Goal: Submit feedback/report problem

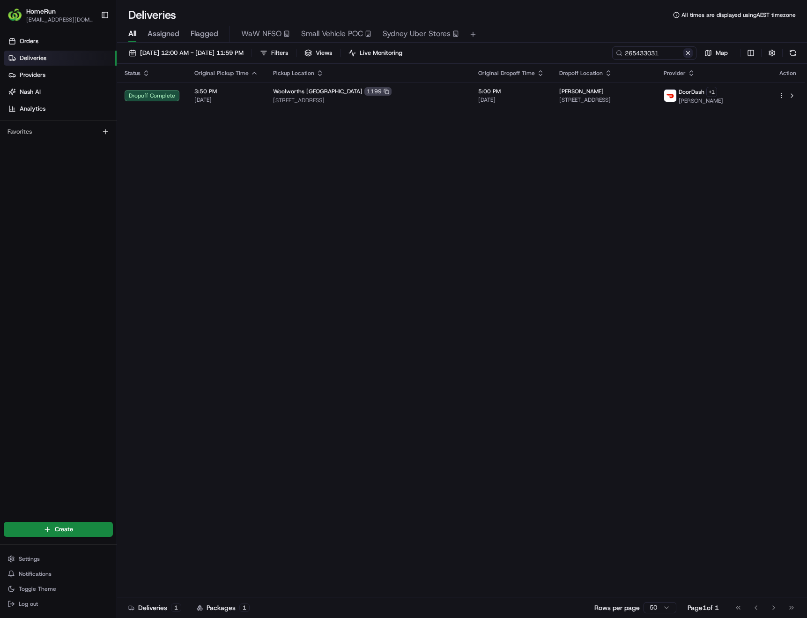
click at [687, 54] on button at bounding box center [688, 52] width 9 height 9
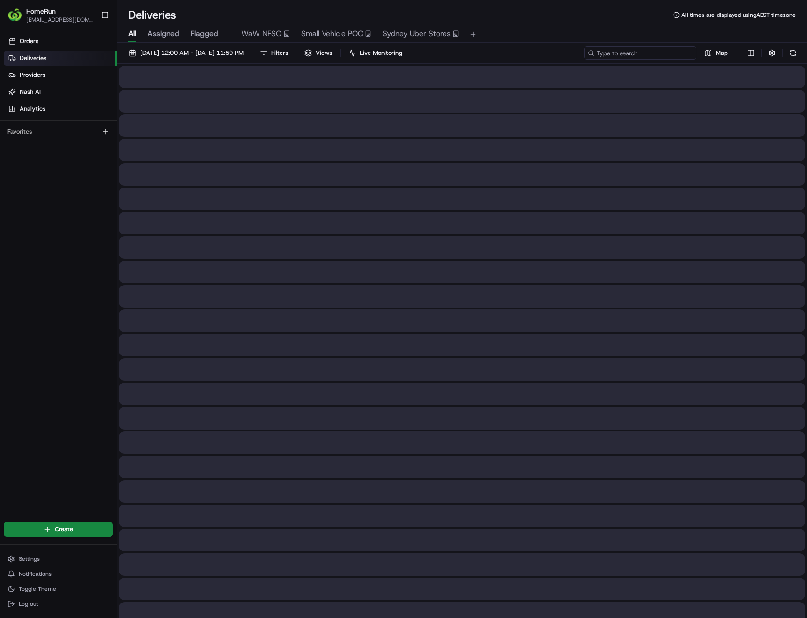
click at [643, 51] on input at bounding box center [640, 52] width 112 height 13
paste input "265488944"
type input "265488944"
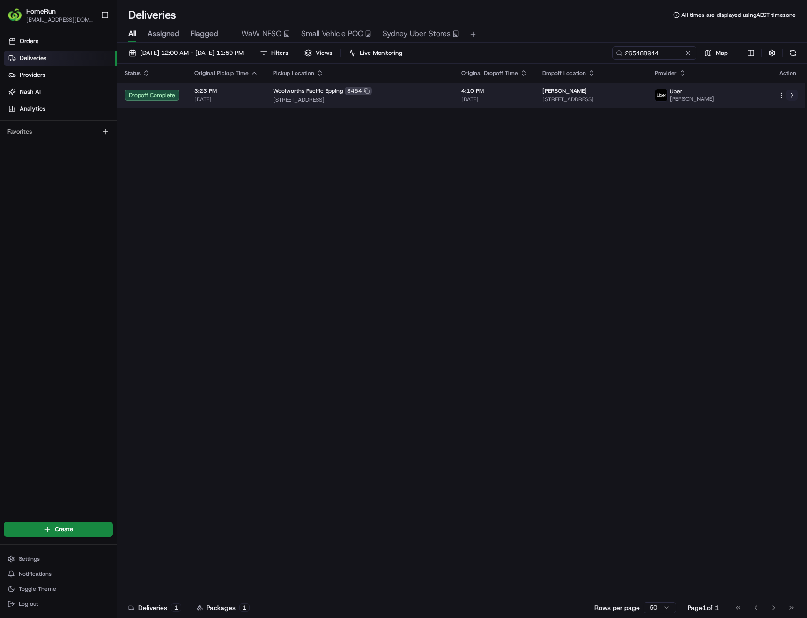
click at [796, 93] on button at bounding box center [792, 95] width 11 height 11
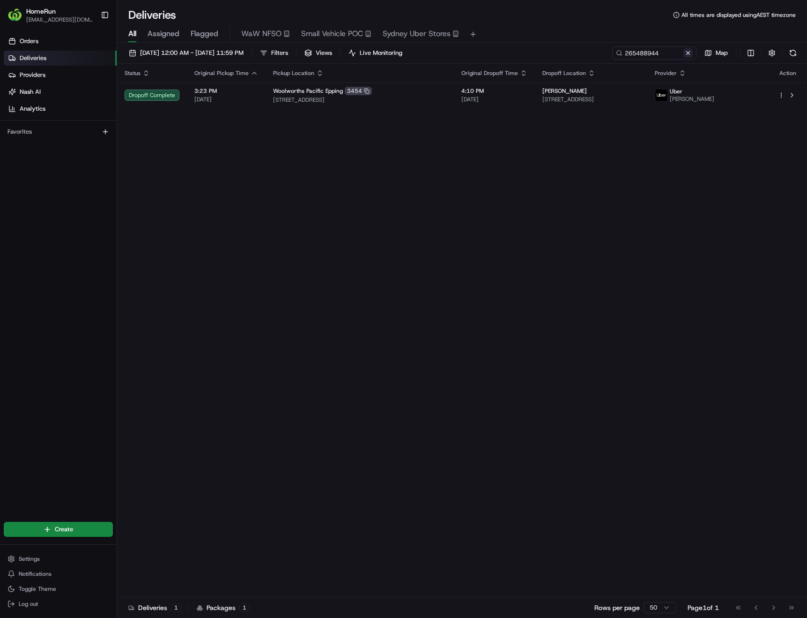
click at [690, 55] on button at bounding box center [688, 52] width 9 height 9
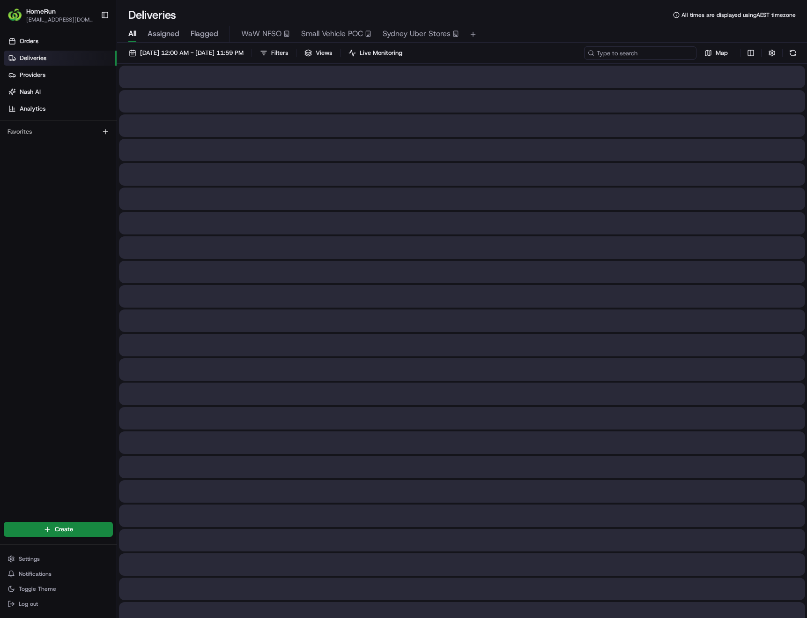
paste input "265287298"
click at [657, 54] on input "265287298" at bounding box center [640, 52] width 112 height 13
type input "265287298"
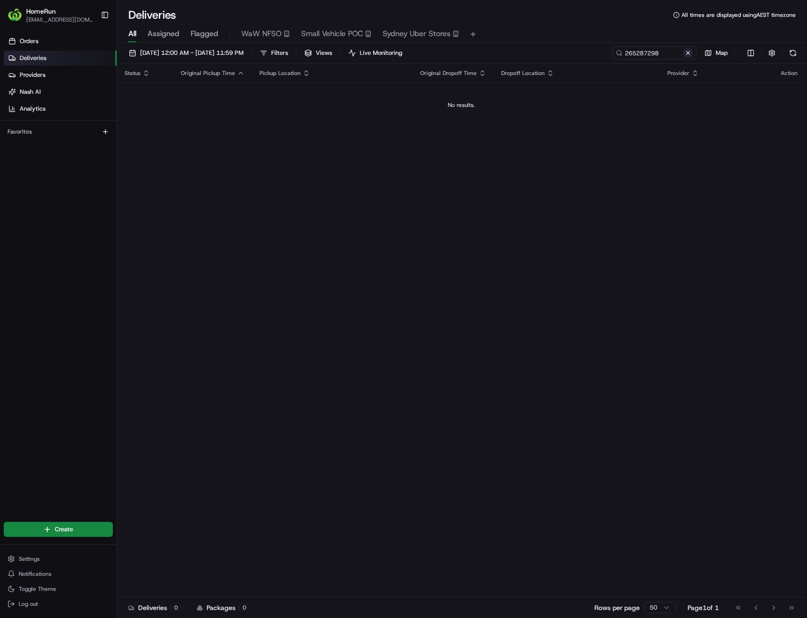
click at [688, 56] on button at bounding box center [688, 52] width 9 height 9
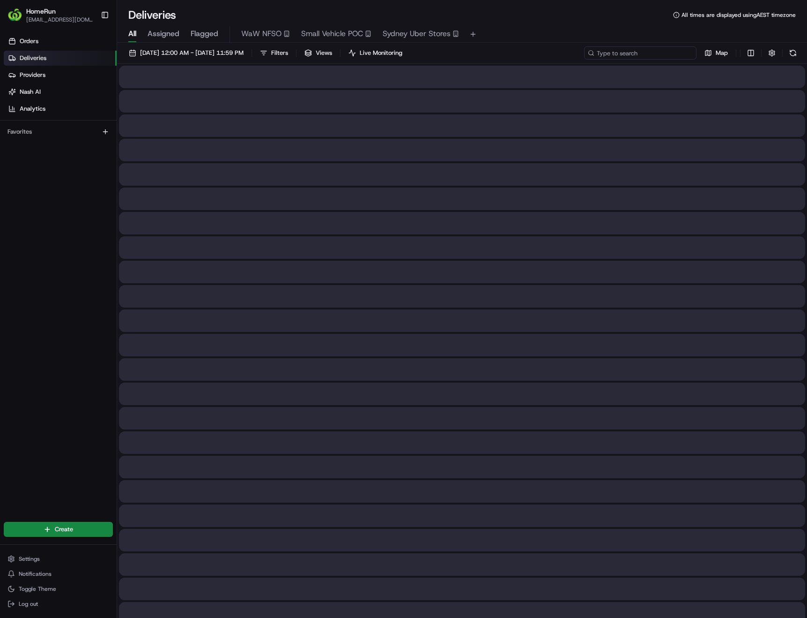
click at [642, 56] on input at bounding box center [640, 52] width 112 height 13
paste input "265454170"
type input "265454170"
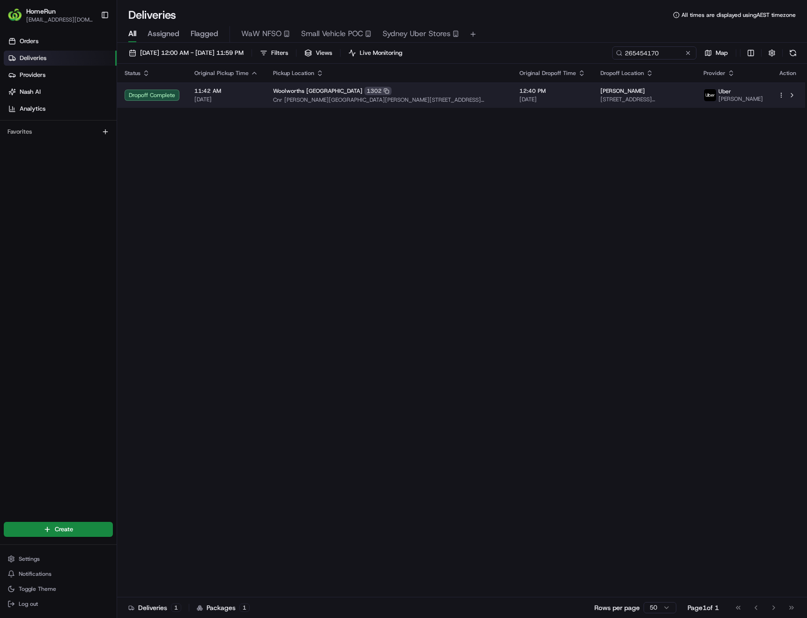
click at [520, 98] on span "[DATE]" at bounding box center [553, 99] width 66 height 7
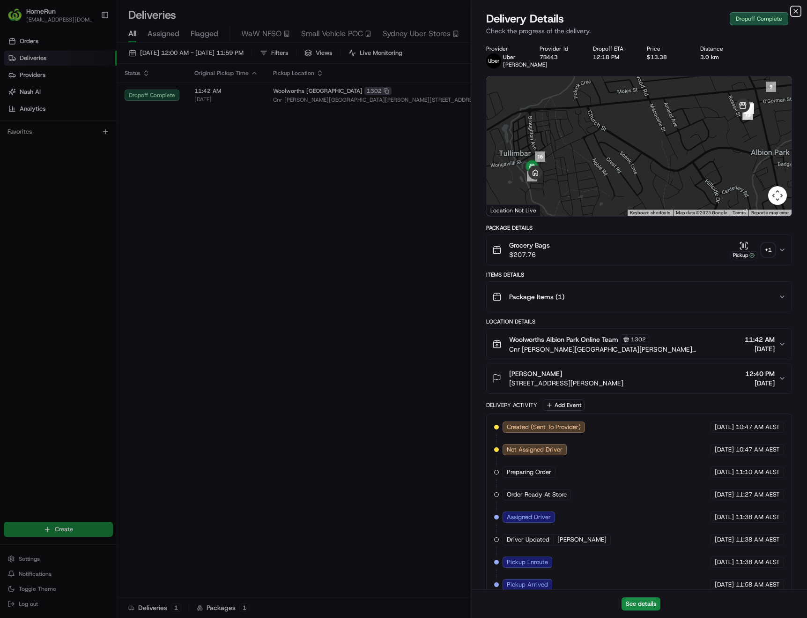
click at [792, 13] on icon "button" at bounding box center [795, 10] width 7 height 7
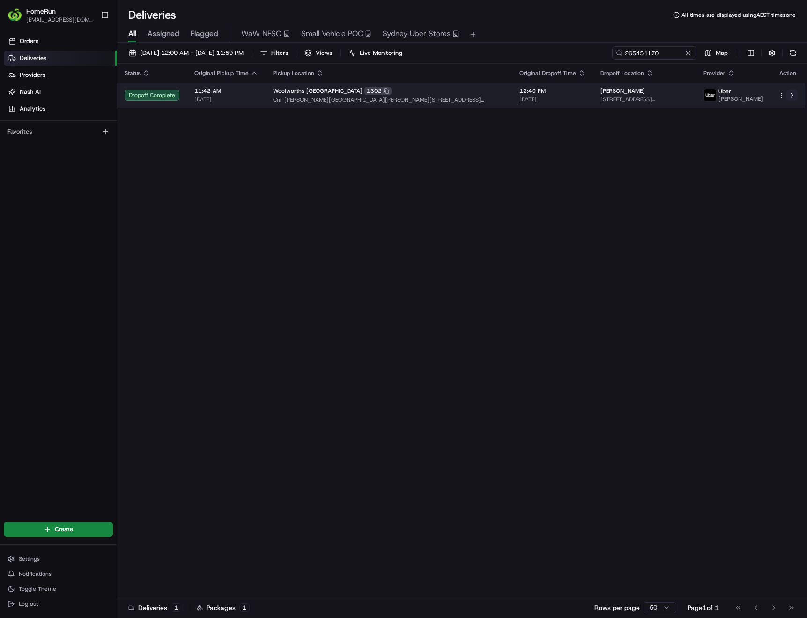
click at [791, 99] on button at bounding box center [792, 95] width 11 height 11
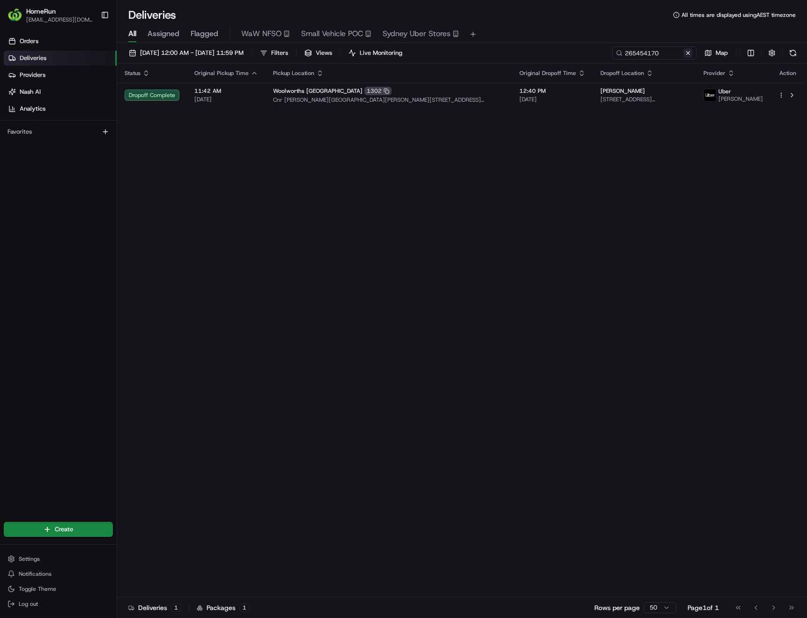
click at [688, 54] on button at bounding box center [688, 52] width 9 height 9
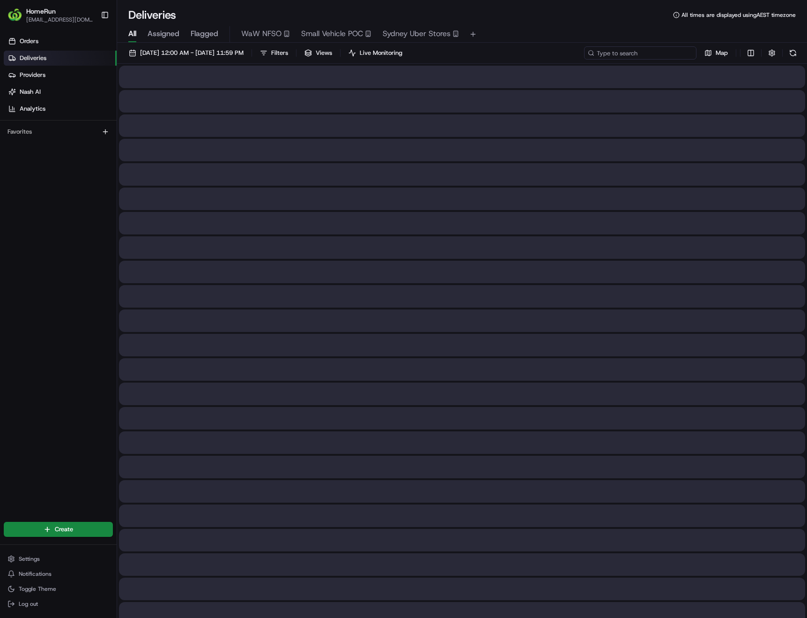
paste input "265319238"
click at [655, 58] on input "265319238" at bounding box center [640, 52] width 112 height 13
type input "265319238"
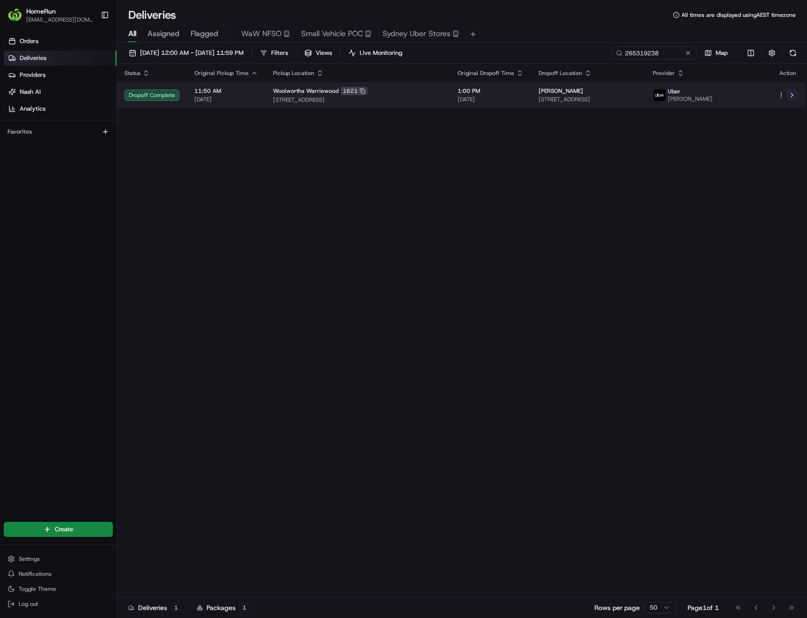
click at [792, 96] on button at bounding box center [792, 95] width 11 height 11
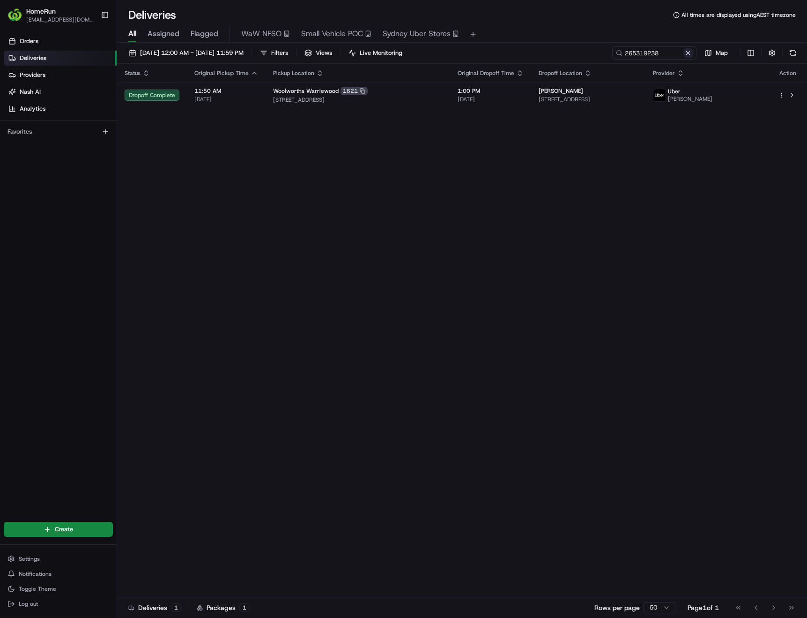
click at [688, 55] on button at bounding box center [688, 52] width 9 height 9
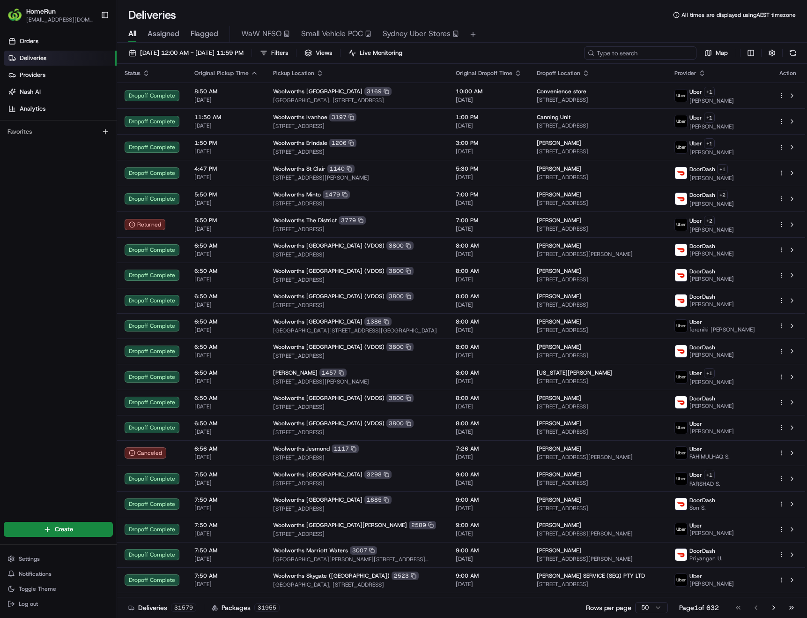
click at [659, 52] on input at bounding box center [640, 52] width 112 height 13
paste input "265518776"
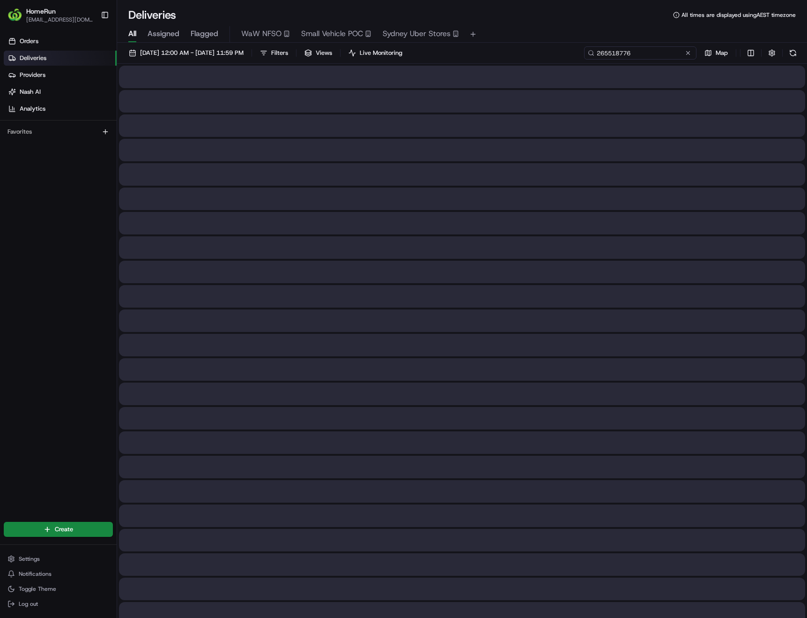
type input "265518776"
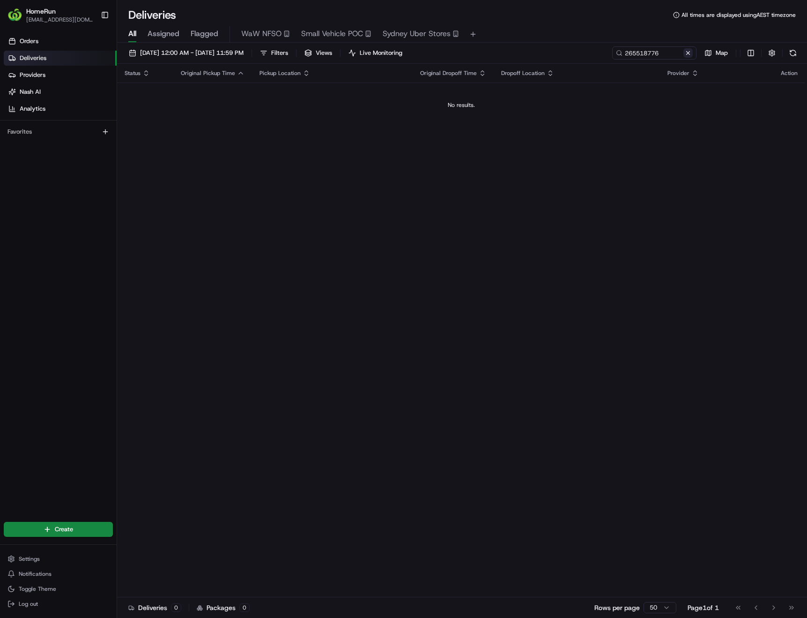
click at [689, 52] on button at bounding box center [688, 52] width 9 height 9
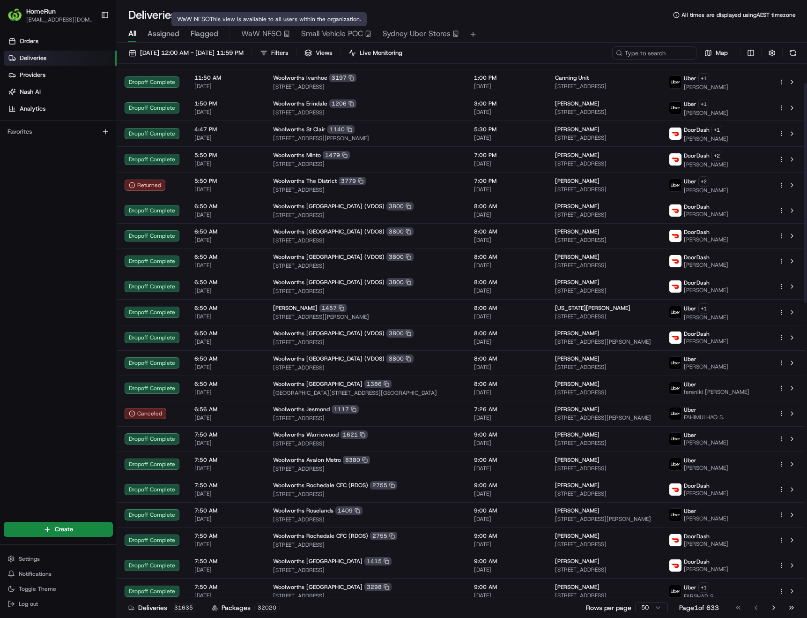
scroll to position [47, 0]
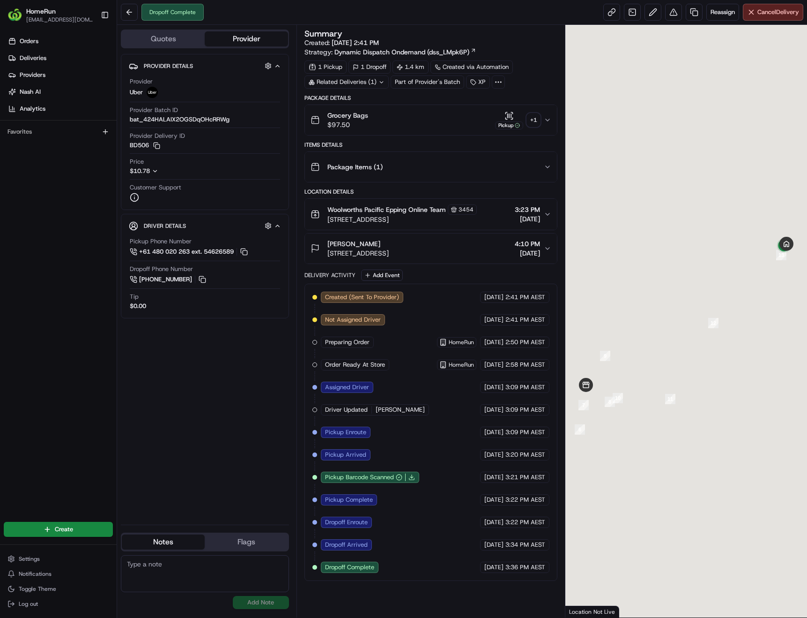
click at [535, 124] on div "+ 1" at bounding box center [533, 119] width 13 height 13
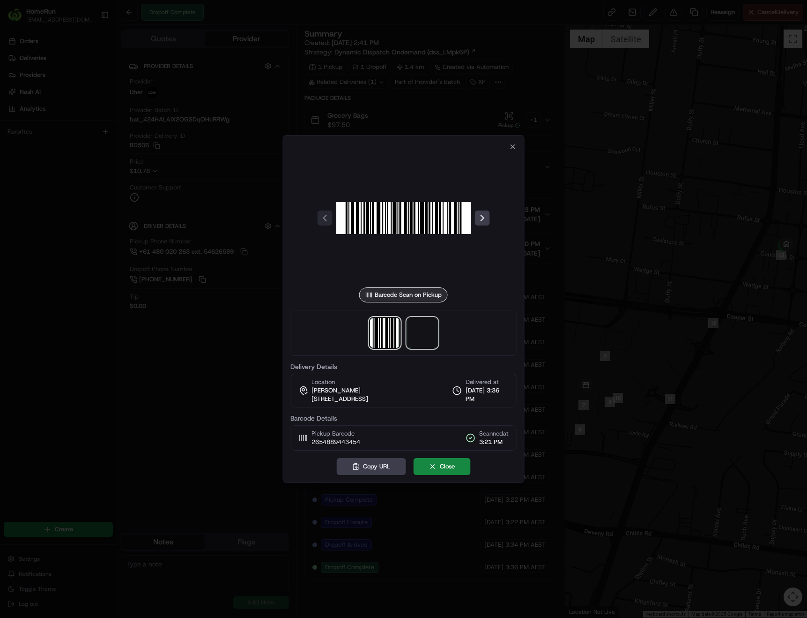
click at [427, 328] on span at bounding box center [422, 333] width 30 height 30
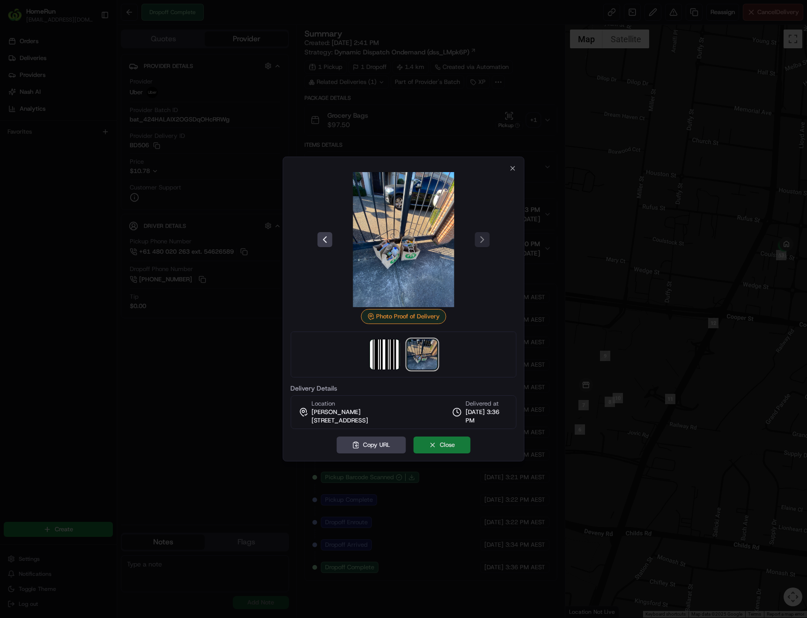
click at [460, 439] on button "Close" at bounding box center [441, 444] width 57 height 17
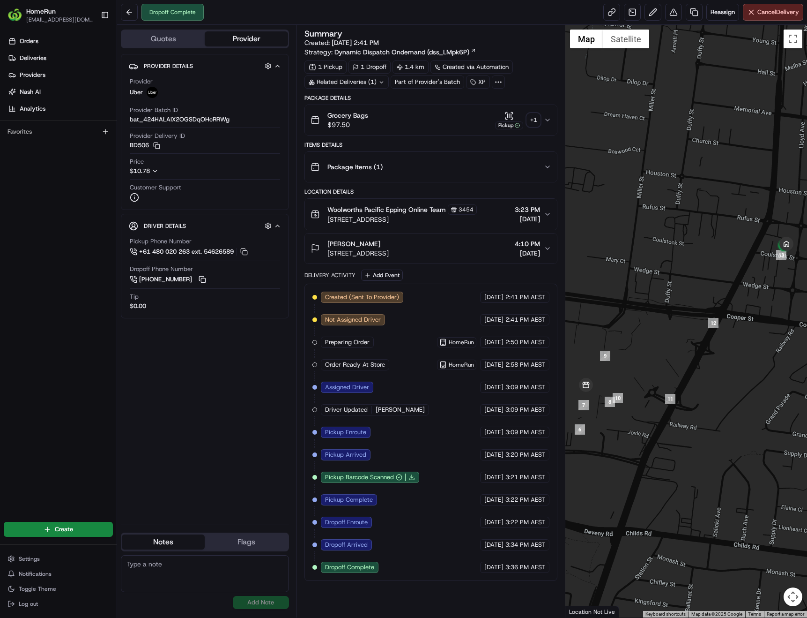
click at [536, 124] on div "+ 1" at bounding box center [533, 119] width 13 height 13
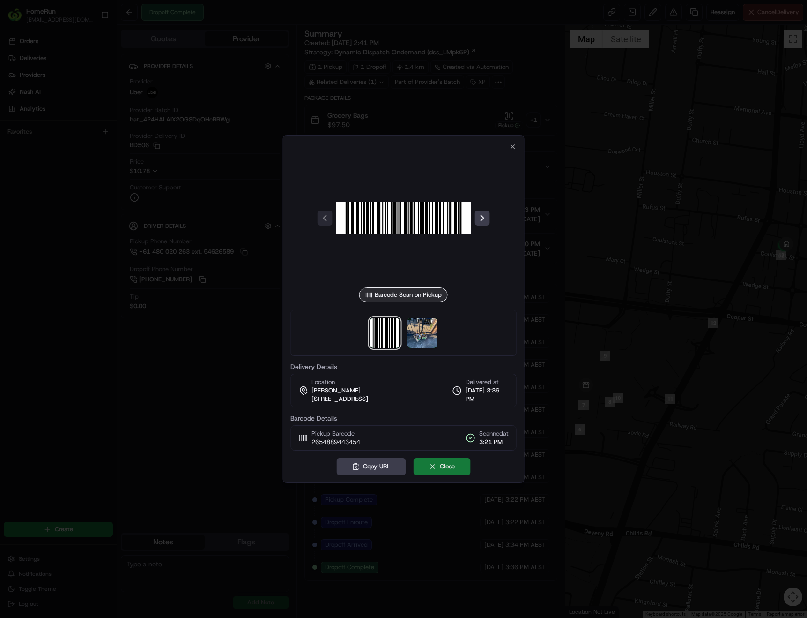
click at [459, 470] on button "Close" at bounding box center [441, 466] width 57 height 17
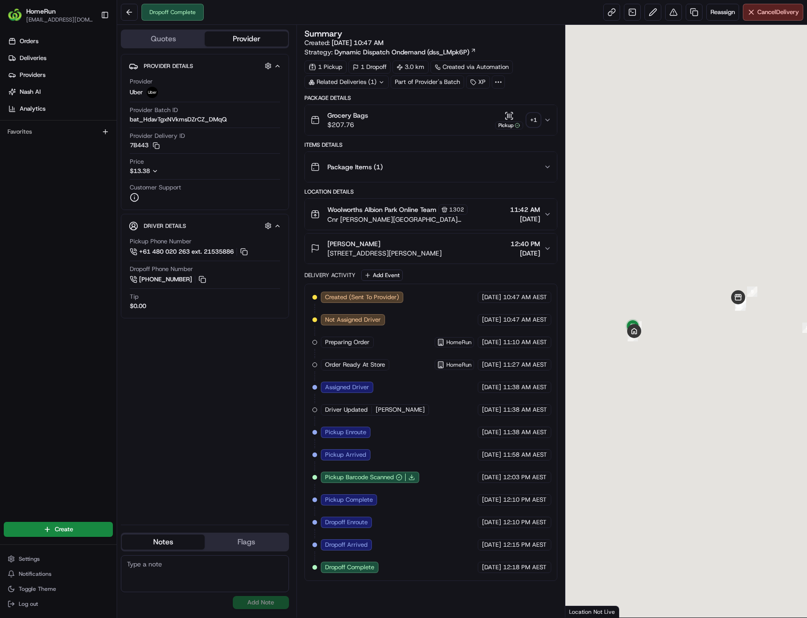
click at [533, 126] on div "+ 1" at bounding box center [533, 119] width 13 height 13
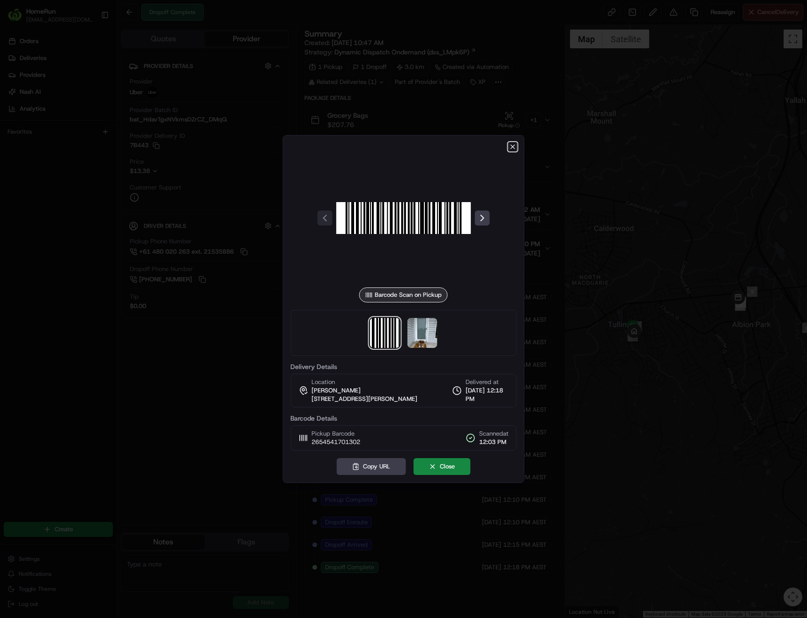
click at [512, 149] on icon "button" at bounding box center [512, 146] width 7 height 7
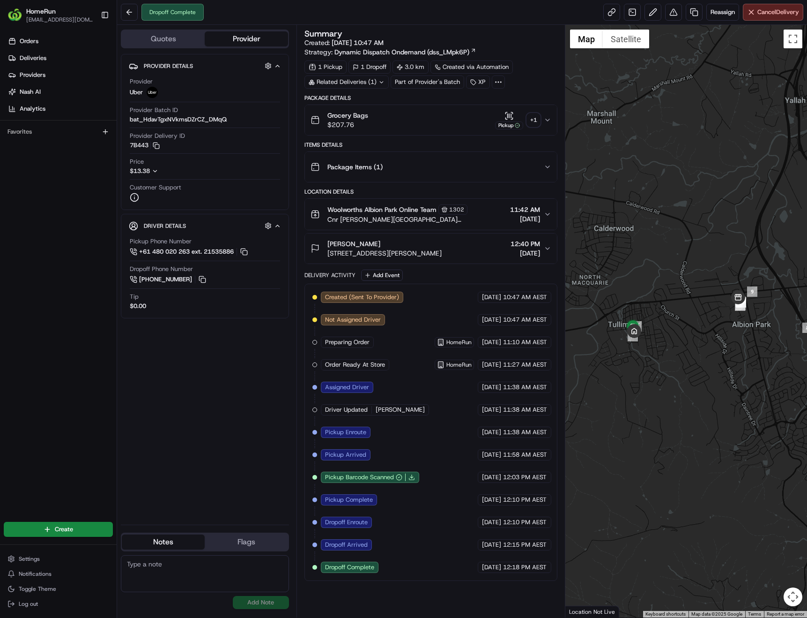
click at [381, 81] on icon at bounding box center [382, 82] width 6 height 6
click at [354, 119] on span "265434216" at bounding box center [360, 119] width 34 height 8
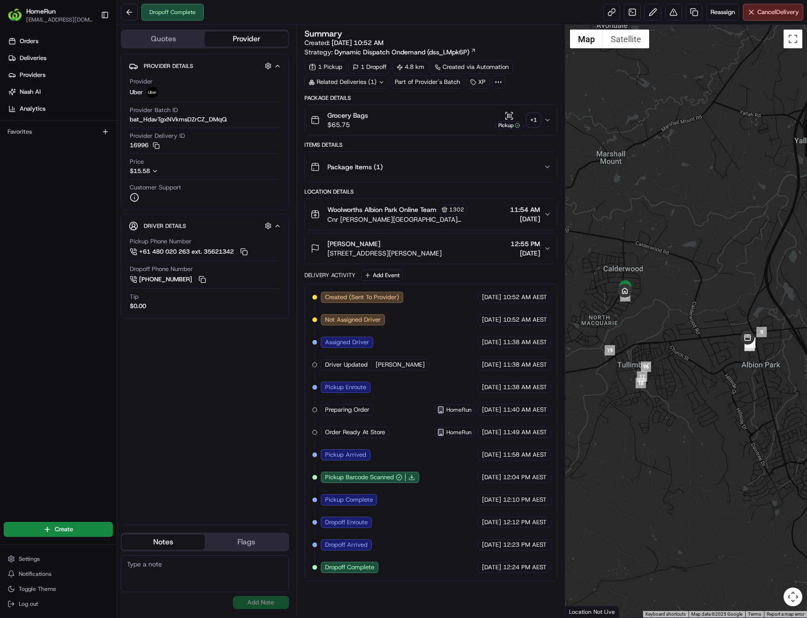
click at [533, 120] on div "+ 1" at bounding box center [533, 119] width 13 height 13
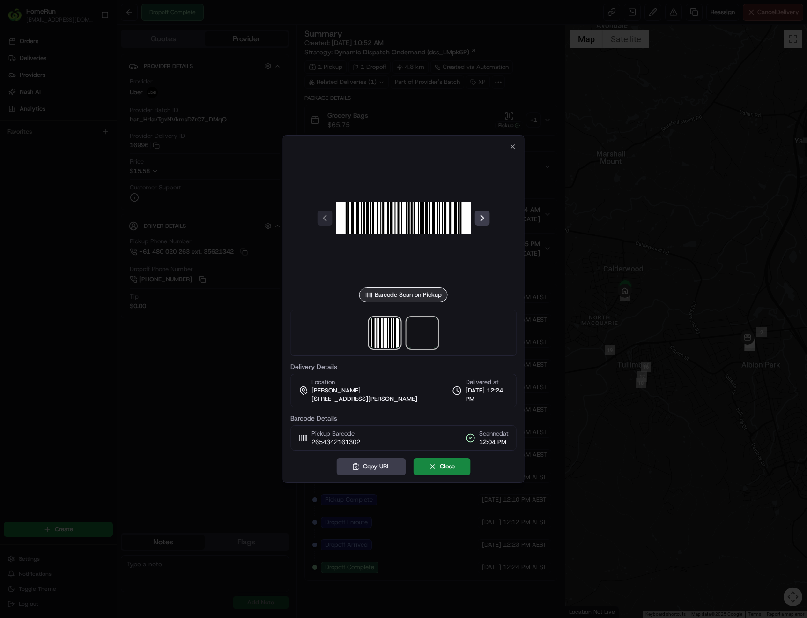
click at [418, 343] on span at bounding box center [422, 333] width 30 height 30
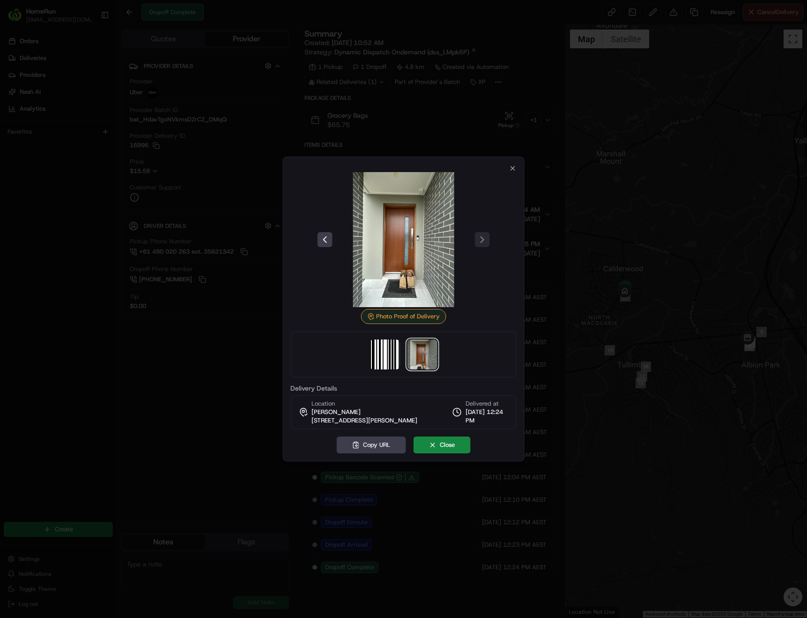
click at [425, 358] on img at bounding box center [422, 354] width 30 height 30
click at [510, 170] on icon "button" at bounding box center [512, 167] width 7 height 7
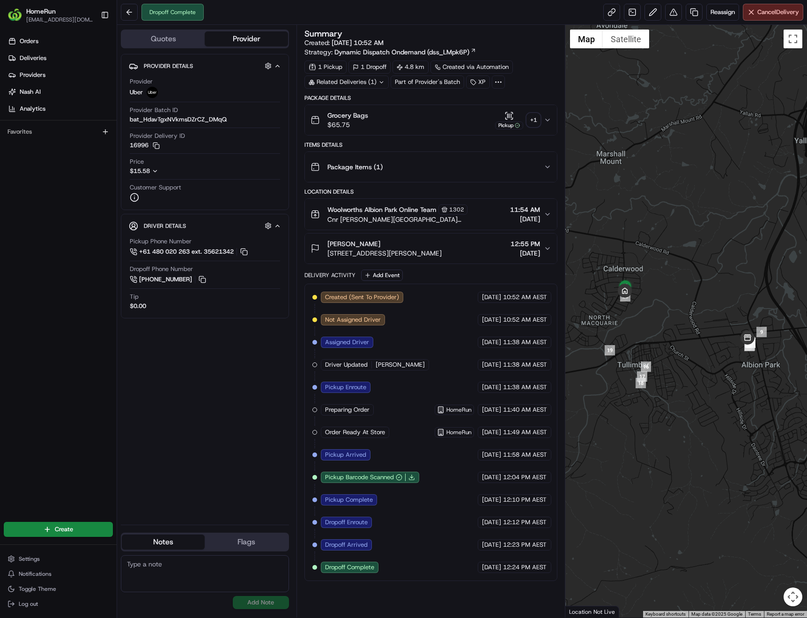
click at [545, 170] on icon "button" at bounding box center [547, 166] width 7 height 7
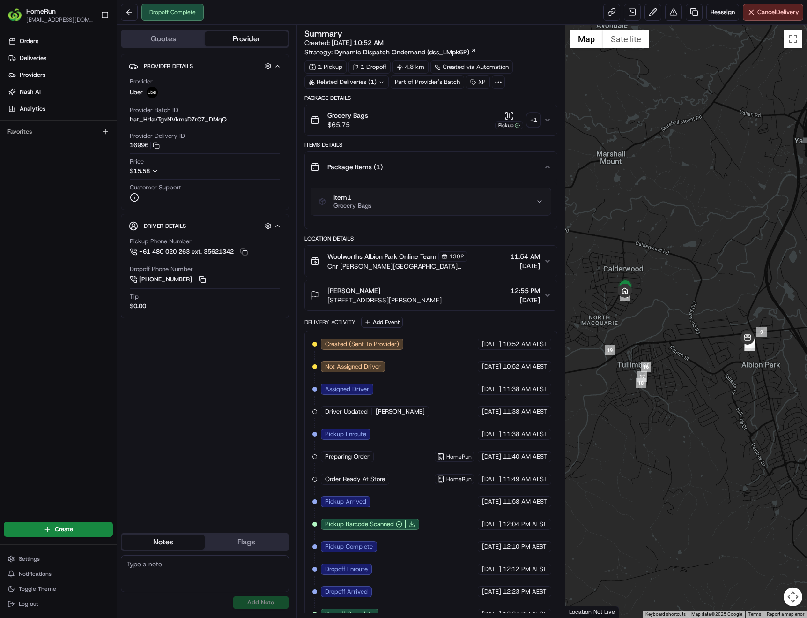
click at [539, 203] on icon "button" at bounding box center [539, 201] width 7 height 7
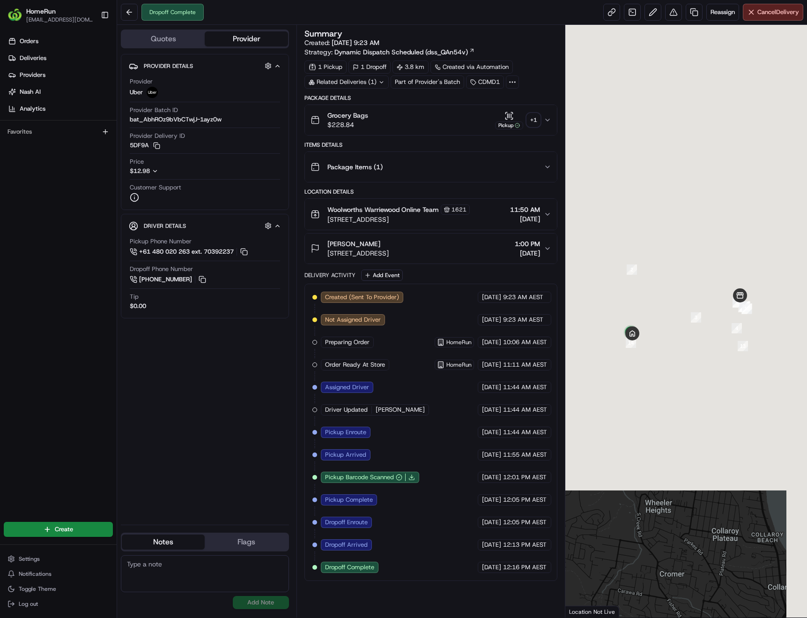
click at [530, 119] on div "+ 1" at bounding box center [533, 119] width 13 height 13
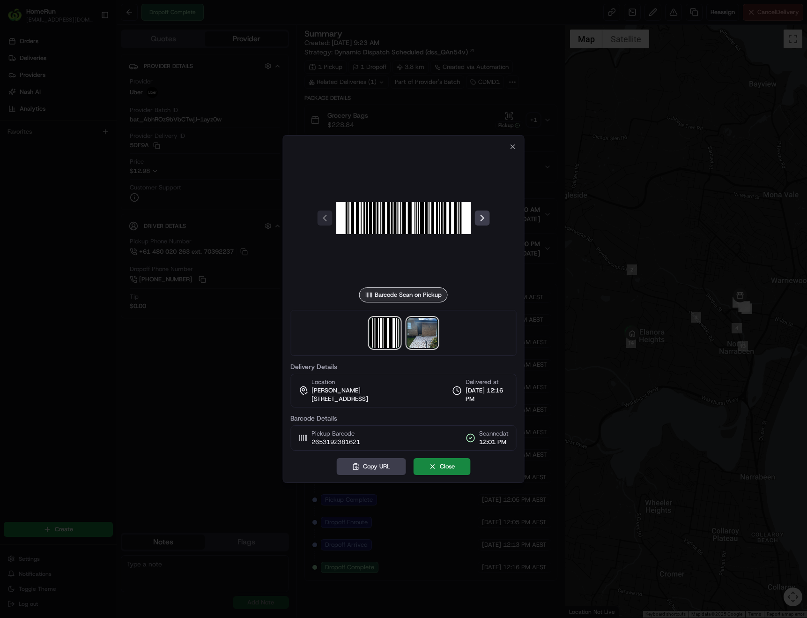
click at [421, 341] on img at bounding box center [422, 333] width 30 height 30
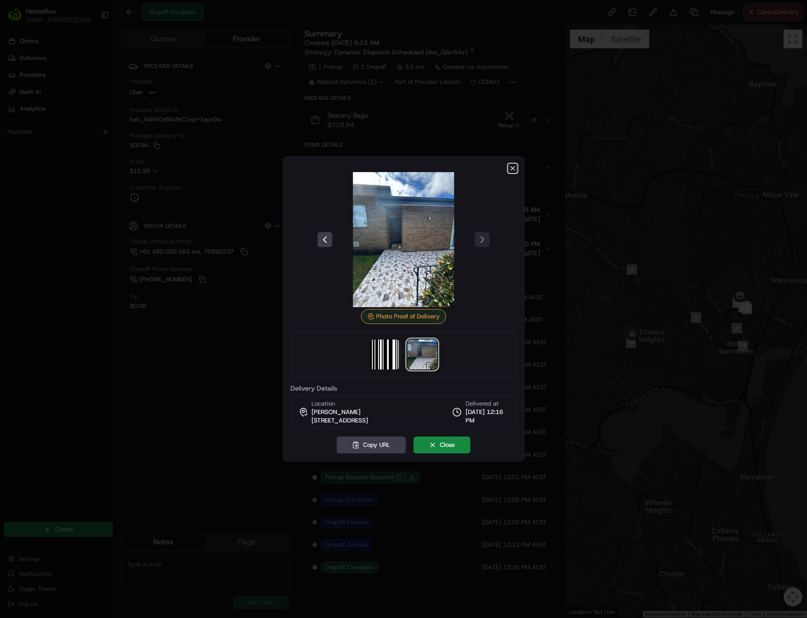
click at [509, 170] on icon "button" at bounding box center [512, 167] width 7 height 7
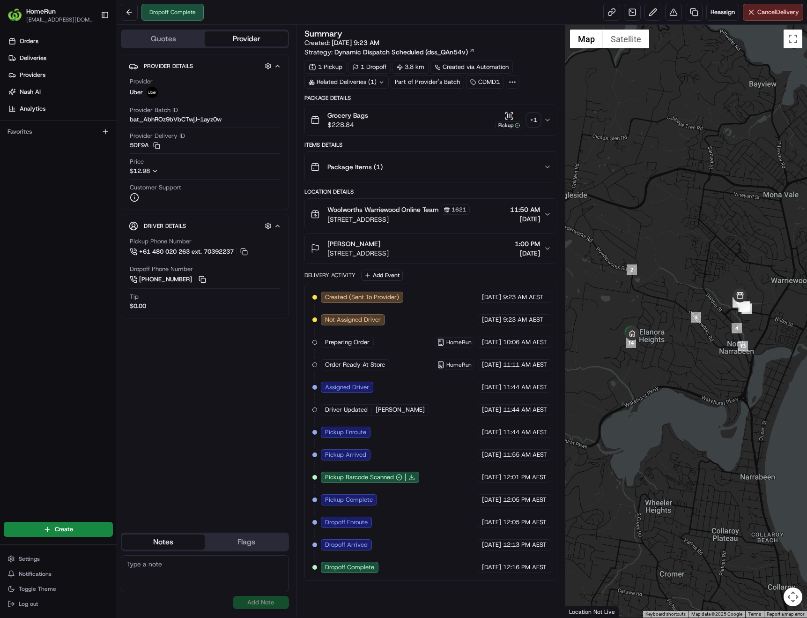
click at [379, 81] on icon at bounding box center [382, 82] width 6 height 6
click at [362, 120] on span "265356257" at bounding box center [361, 119] width 34 height 8
click at [361, 121] on span "265356257" at bounding box center [361, 119] width 34 height 8
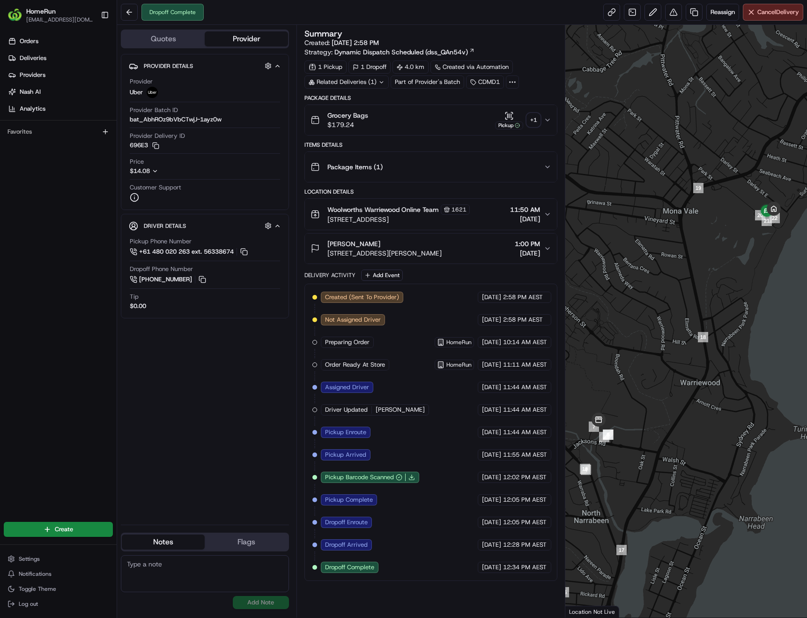
click at [535, 121] on div "+ 1" at bounding box center [533, 119] width 13 height 13
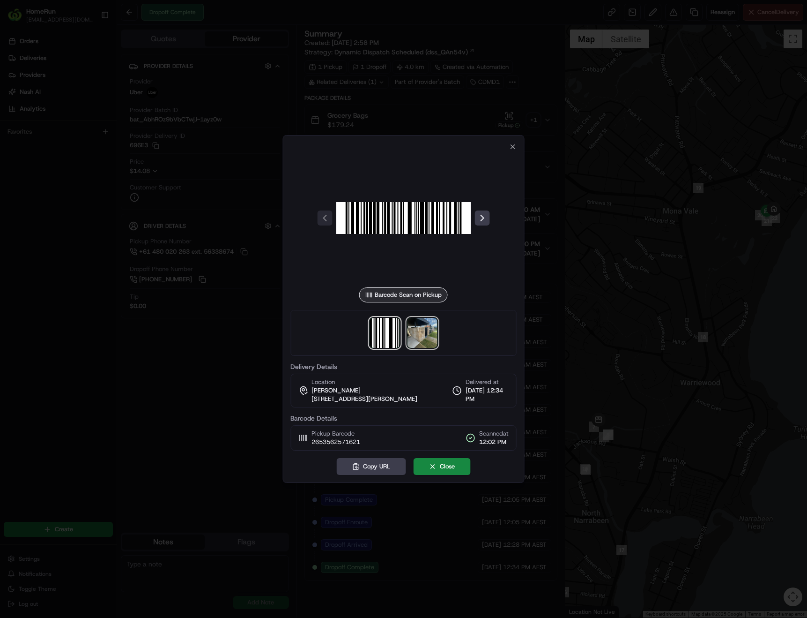
click at [421, 341] on img at bounding box center [422, 333] width 30 height 30
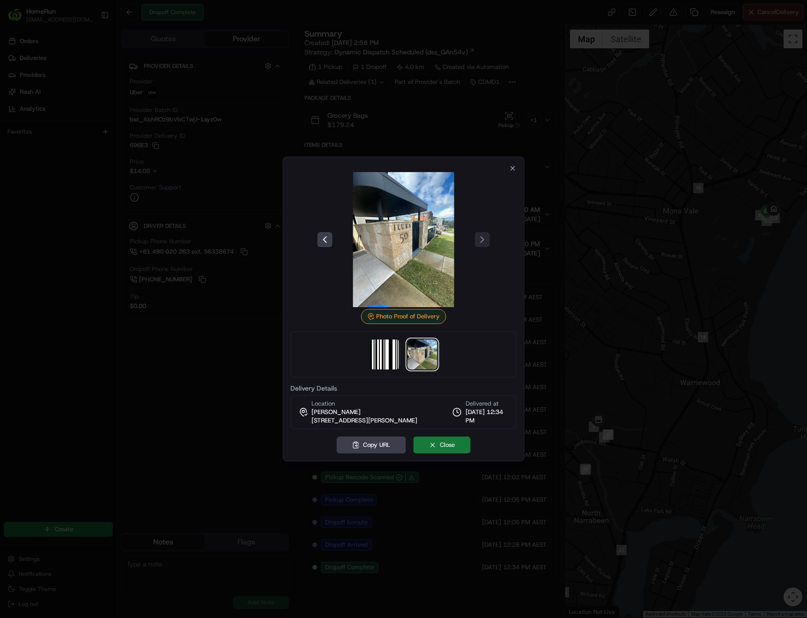
click at [441, 443] on button "Close" at bounding box center [441, 444] width 57 height 17
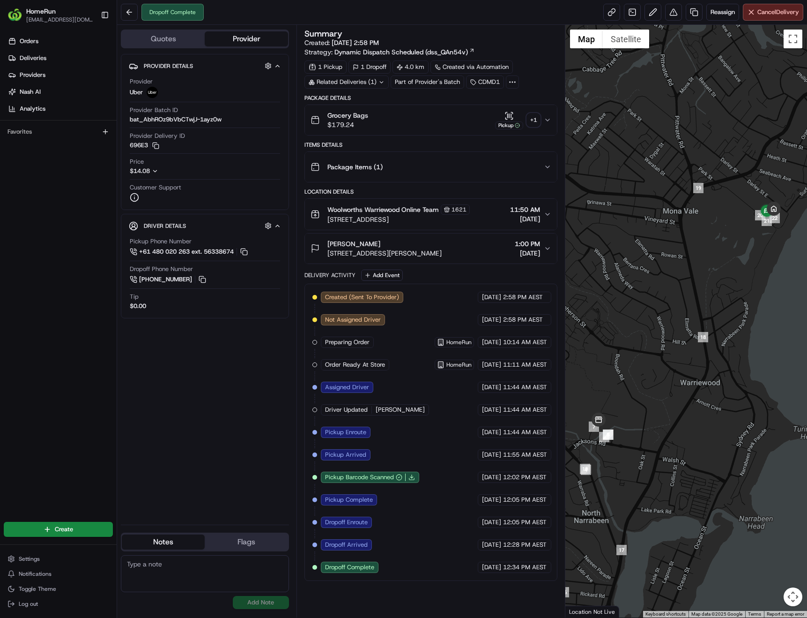
click at [545, 164] on icon "button" at bounding box center [547, 166] width 7 height 7
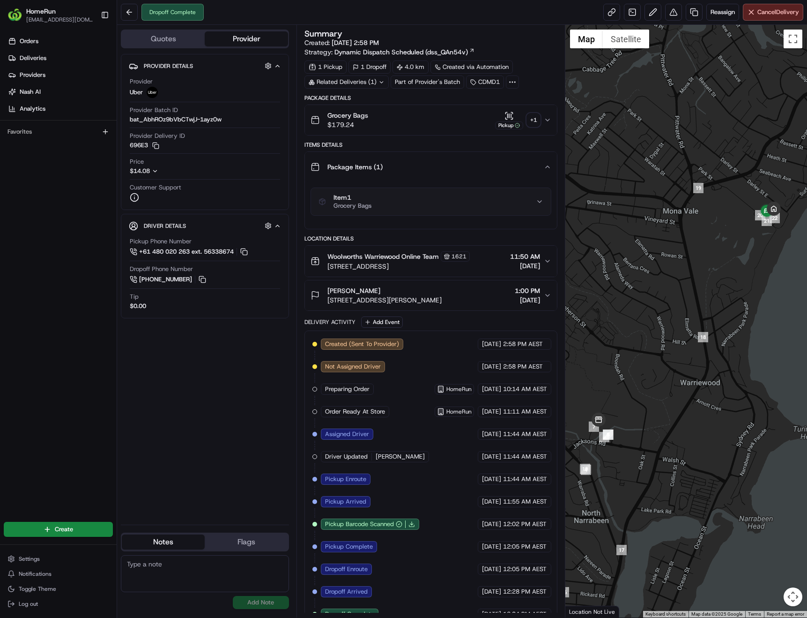
click at [542, 201] on icon "button" at bounding box center [539, 201] width 7 height 7
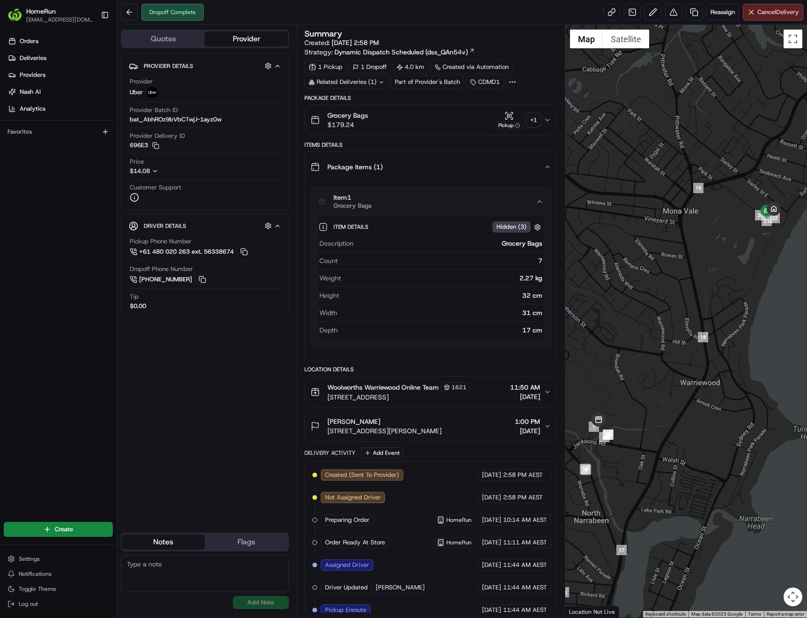
click at [537, 121] on div "+ 1" at bounding box center [533, 119] width 13 height 13
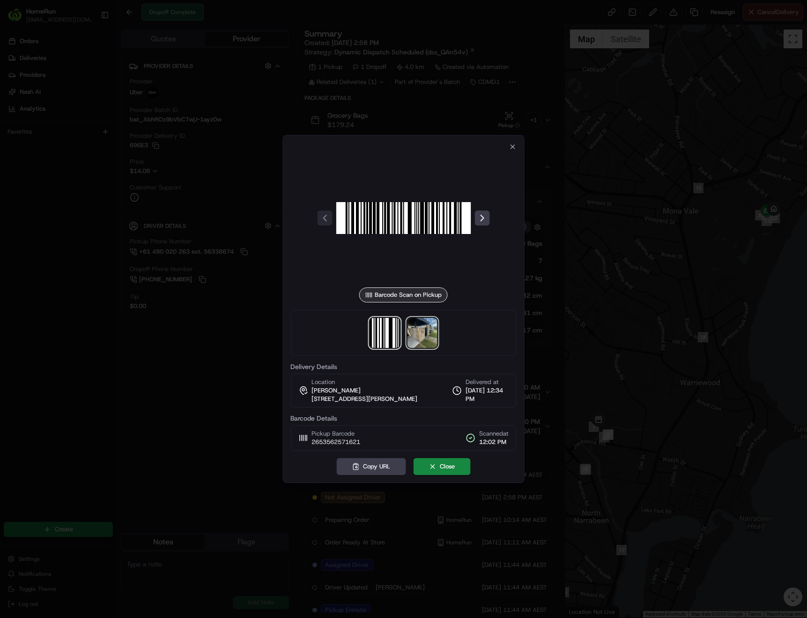
click at [428, 337] on img at bounding box center [422, 333] width 30 height 30
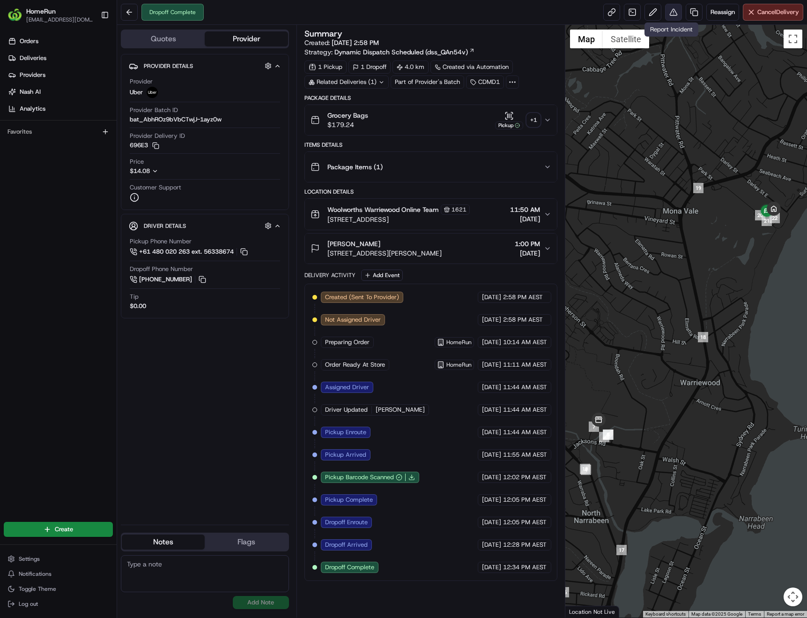
click at [669, 14] on button at bounding box center [673, 12] width 17 height 17
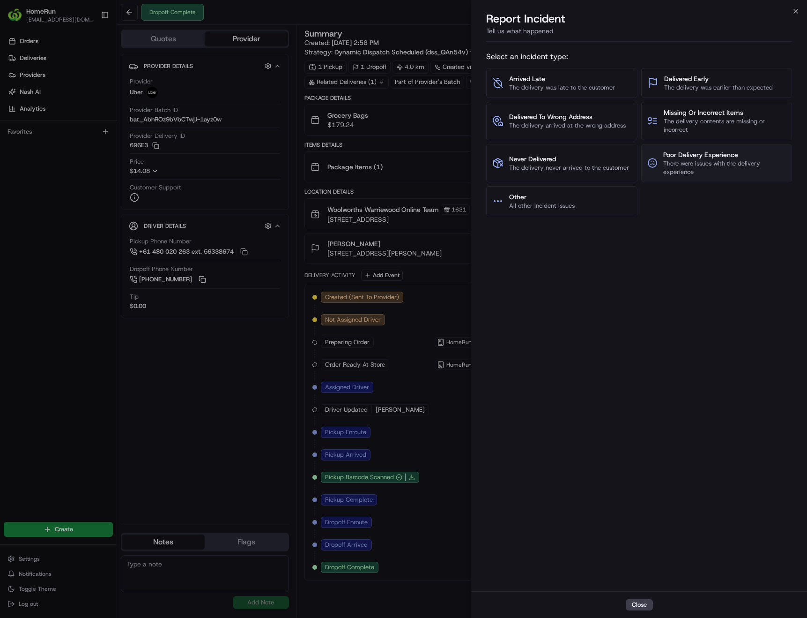
click at [696, 167] on span "There were issues with the delivery experience" at bounding box center [725, 167] width 123 height 17
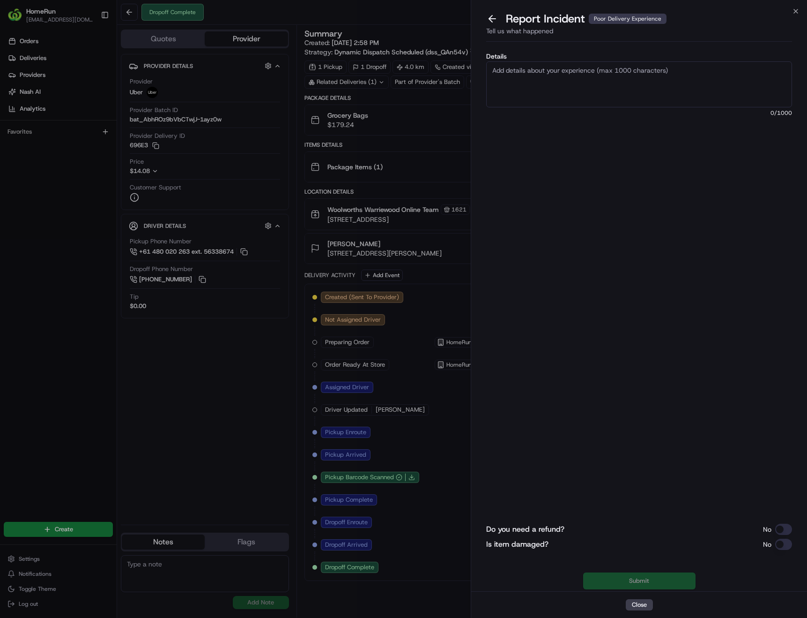
click at [622, 81] on textarea "Details" at bounding box center [639, 84] width 306 height 46
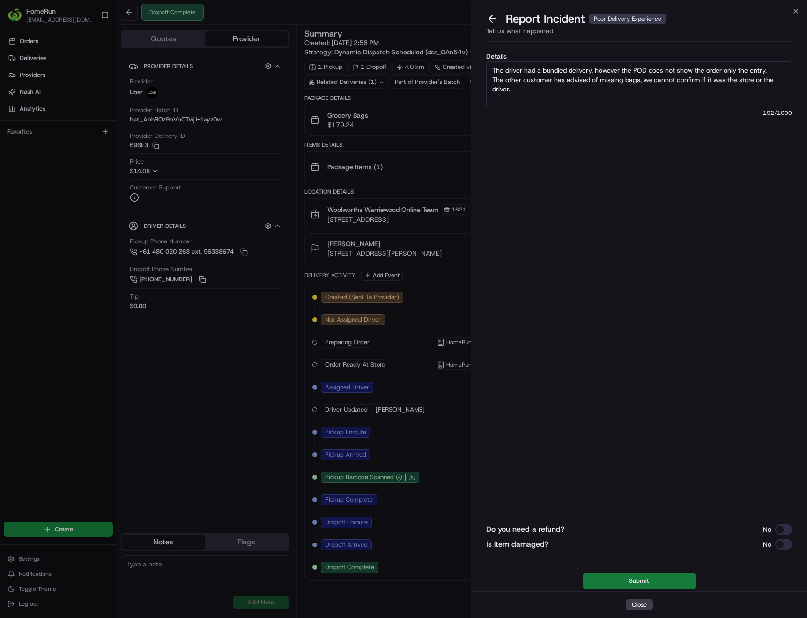
type textarea "The driver had a bundled delivery, however the POD does not show the order only…"
click at [639, 578] on button "Submit" at bounding box center [639, 580] width 112 height 17
